Goal: Obtain resource: Download file/media

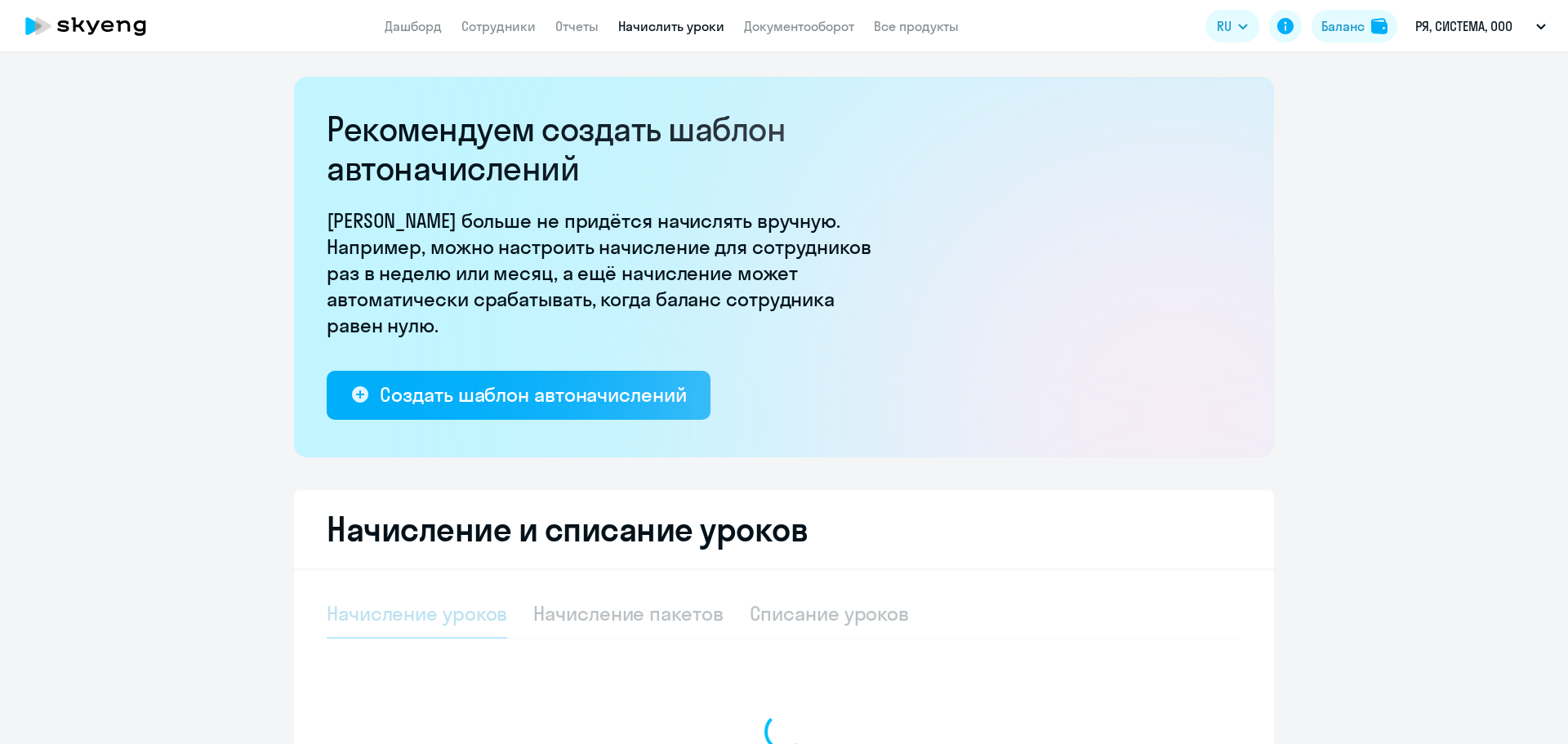
select select "10"
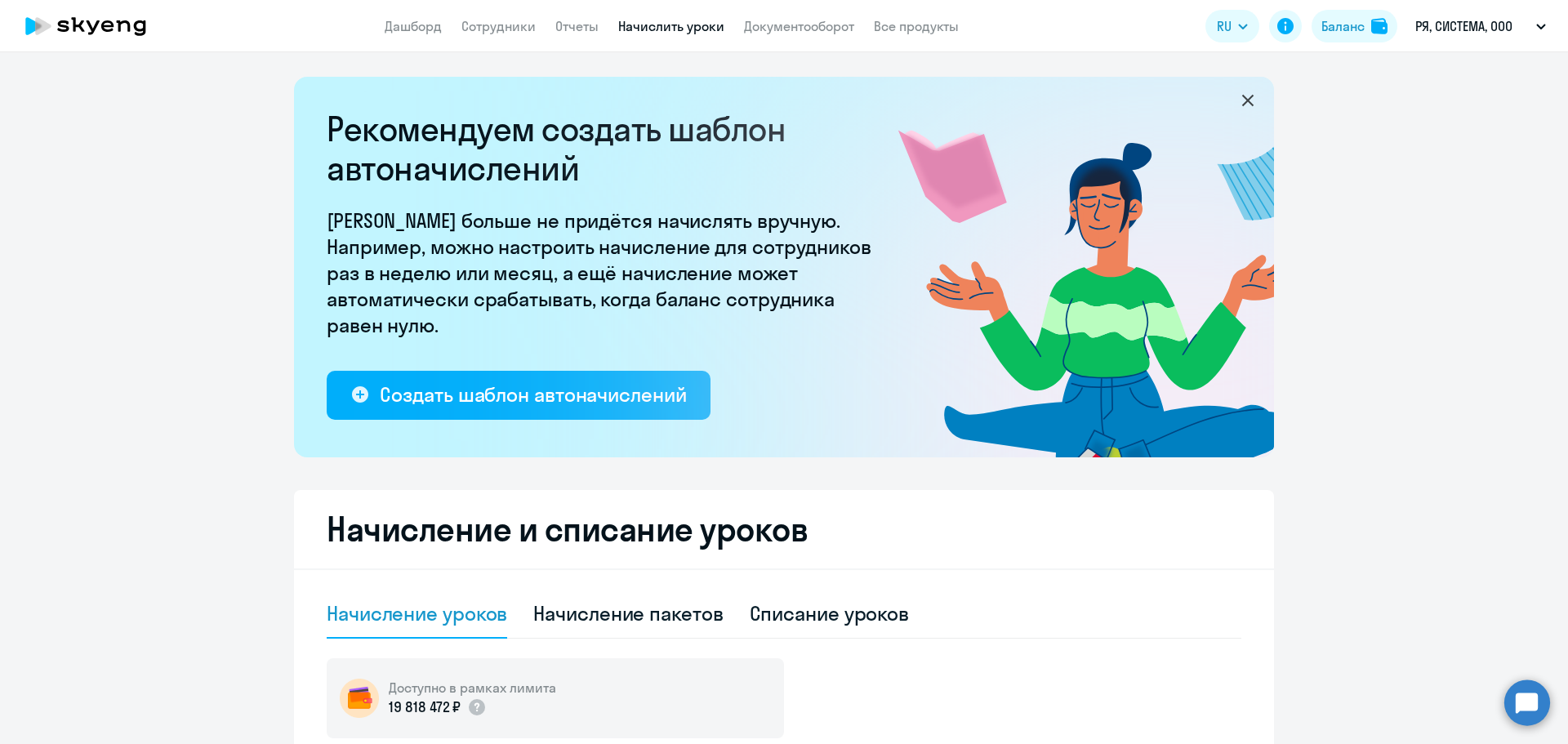
click at [1544, 712] on circle at bounding box center [1528, 703] width 46 height 46
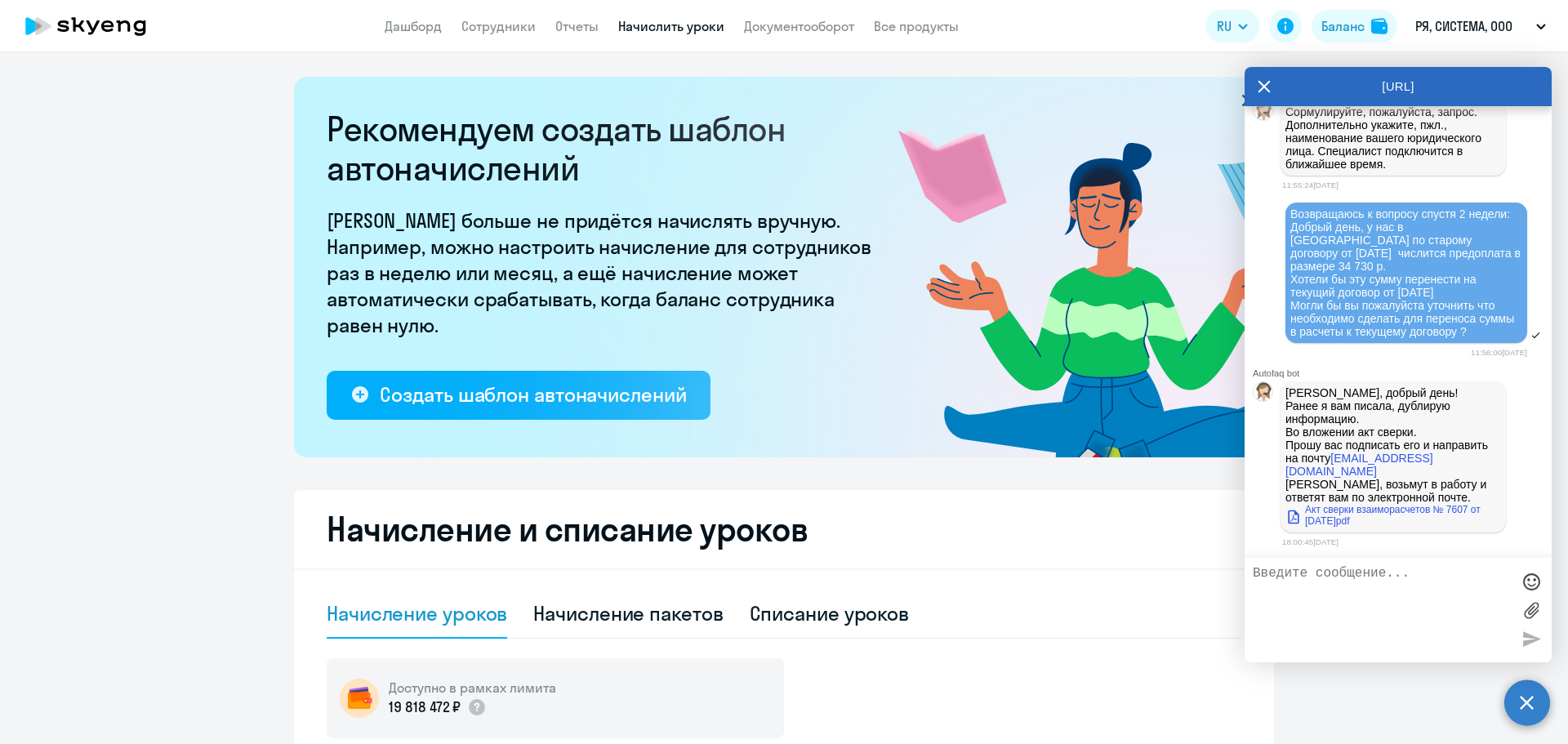
scroll to position [7998, 0]
drag, startPoint x: 1458, startPoint y: 473, endPoint x: 1335, endPoint y: 467, distance: 123.1
click at [1333, 466] on p "[PERSON_NAME], добрый день! Ранее я вам писала, дублирую информацию. Во вложени…" at bounding box center [1394, 445] width 215 height 118
click at [1507, 490] on div "[PERSON_NAME], добрый день! Ранее я вам писала, дублирую информацию. Во вложени…" at bounding box center [1398, 456] width 308 height 158
drag, startPoint x: 1462, startPoint y: 467, endPoint x: 1335, endPoint y: 470, distance: 127.0
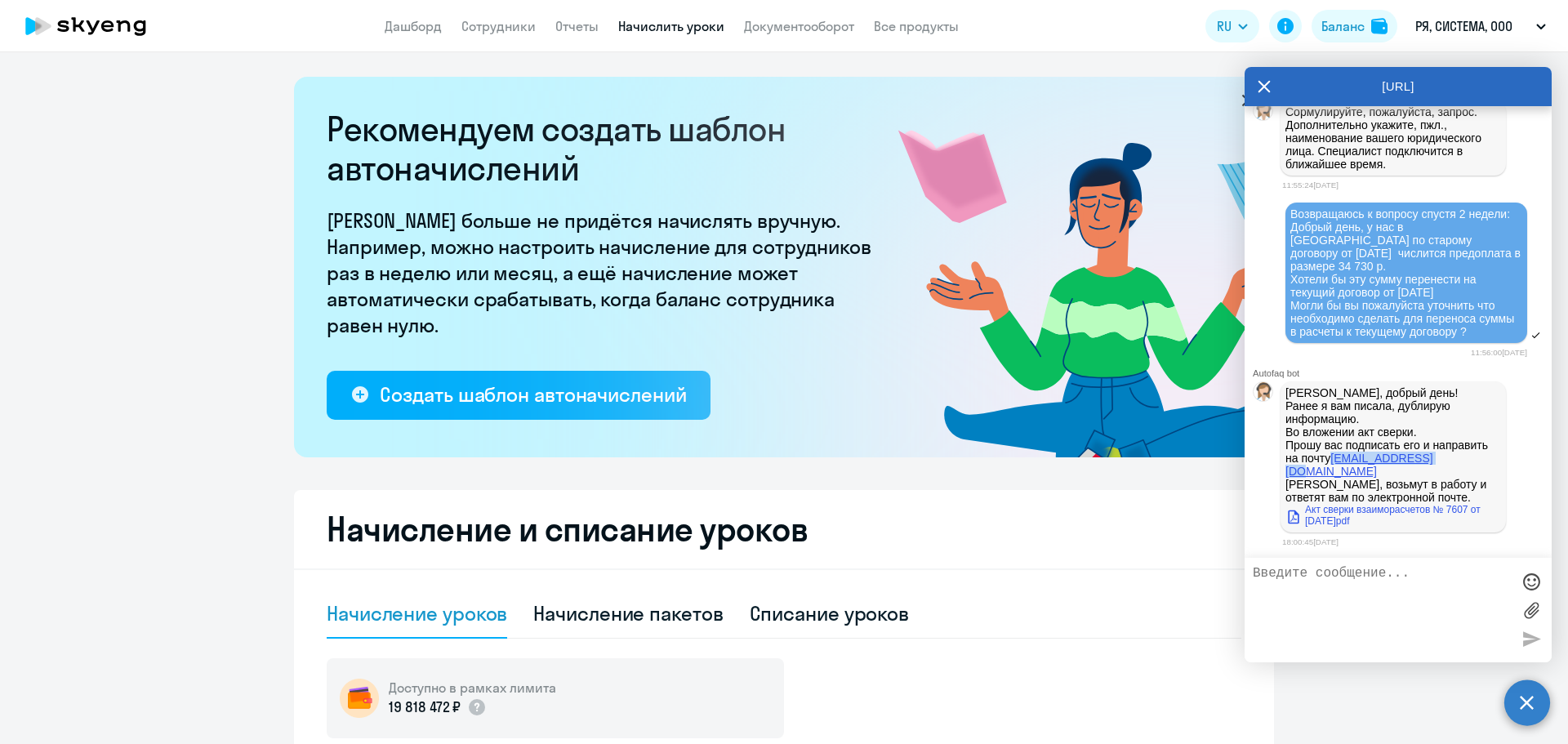
click at [1334, 471] on p "[PERSON_NAME], добрый день! Ранее я вам писала, дублирую информацию. Во вложени…" at bounding box center [1394, 445] width 215 height 118
copy link "[EMAIL_ADDRESS][DOMAIN_NAME]"
click at [1369, 511] on link "Акт сверки взаиморасчетов № 7607 от [DATE]pdf" at bounding box center [1394, 515] width 215 height 23
click at [1457, 474] on p "[PERSON_NAME], добрый день! Ранее я вам писала, дублирую информацию. Во вложени…" at bounding box center [1394, 445] width 215 height 118
drag, startPoint x: 1447, startPoint y: 469, endPoint x: 1335, endPoint y: 474, distance: 112.1
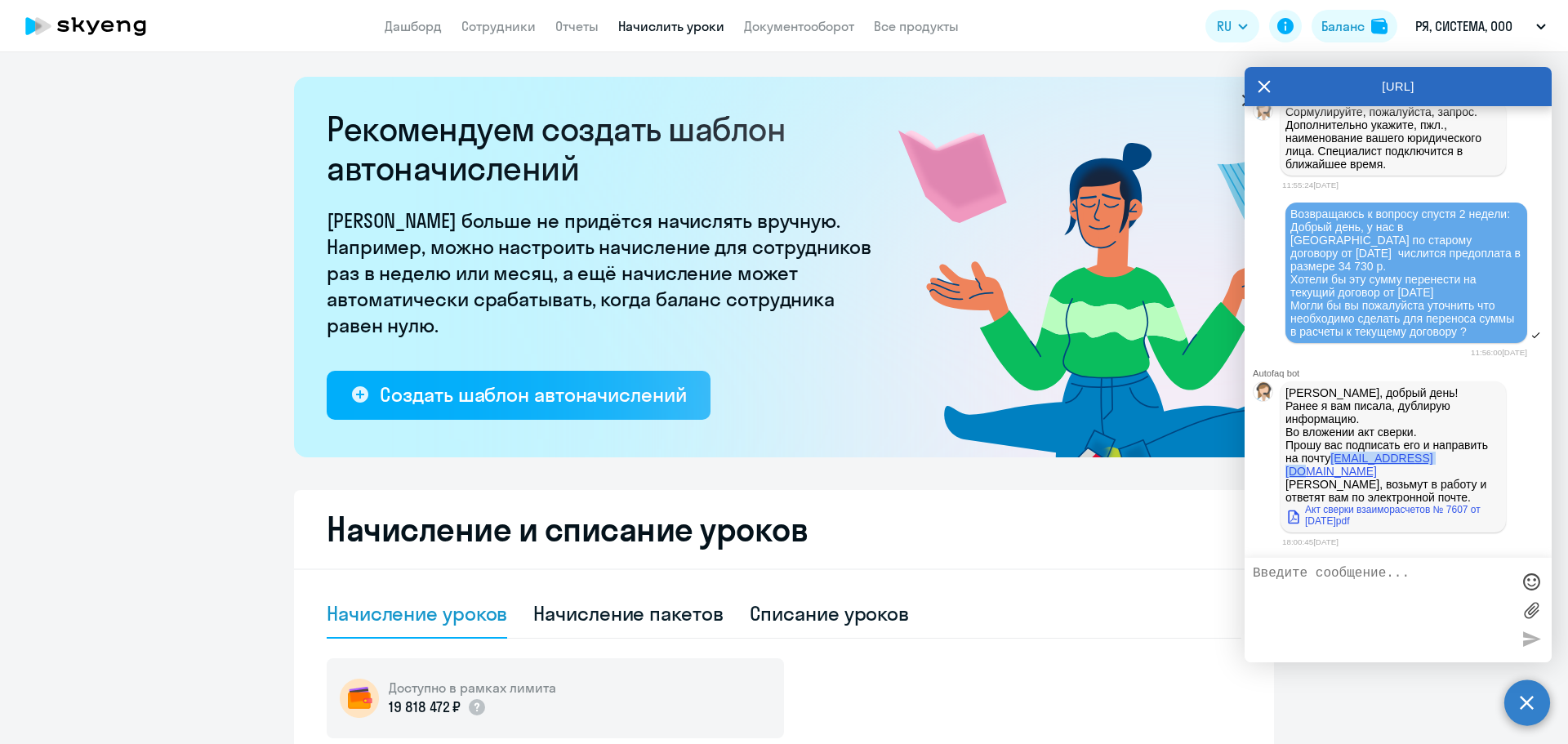
click at [1335, 475] on p "[PERSON_NAME], добрый день! Ранее я вам писала, дублирую информацию. Во вложени…" at bounding box center [1394, 445] width 215 height 118
copy link "[EMAIL_ADDRESS][DOMAIN_NAME]"
